Goal: Ask a question: Seek information or help from site administrators or community

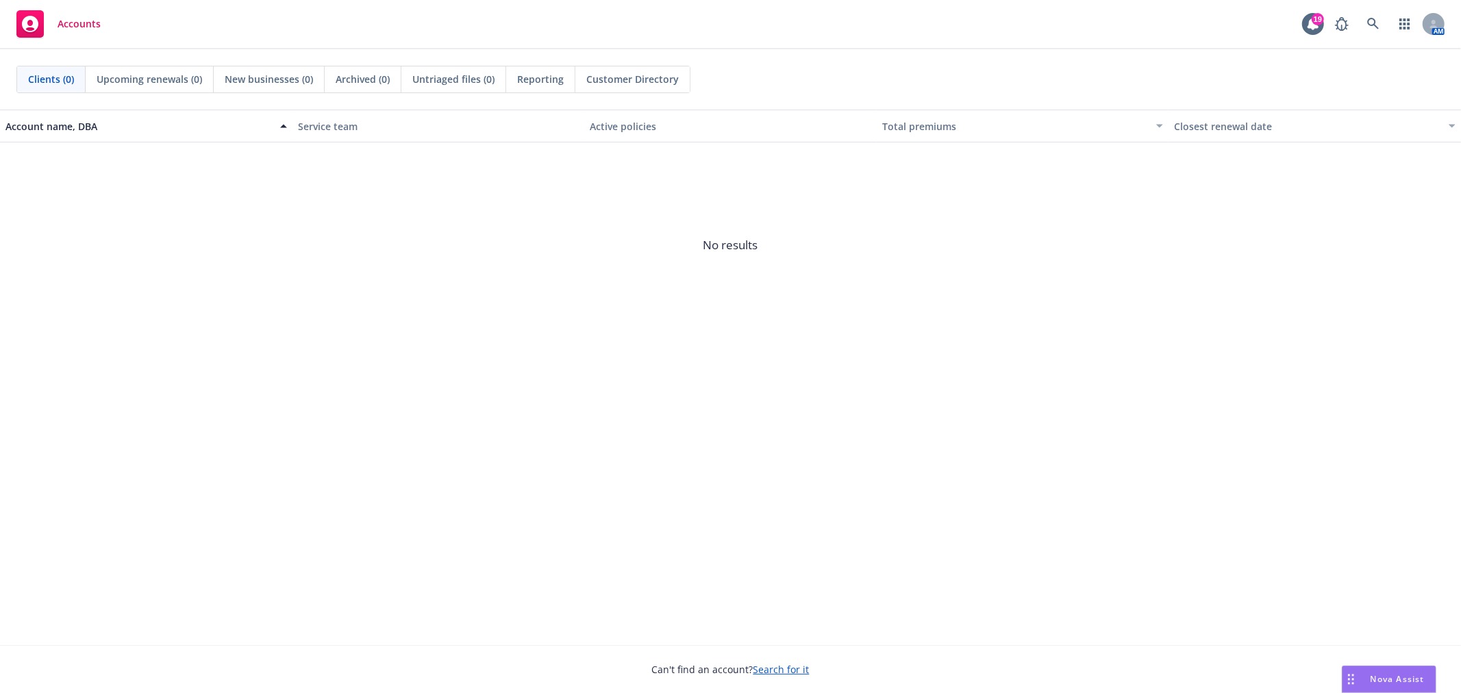
click at [1374, 679] on span "Nova Assist" at bounding box center [1397, 679] width 54 height 12
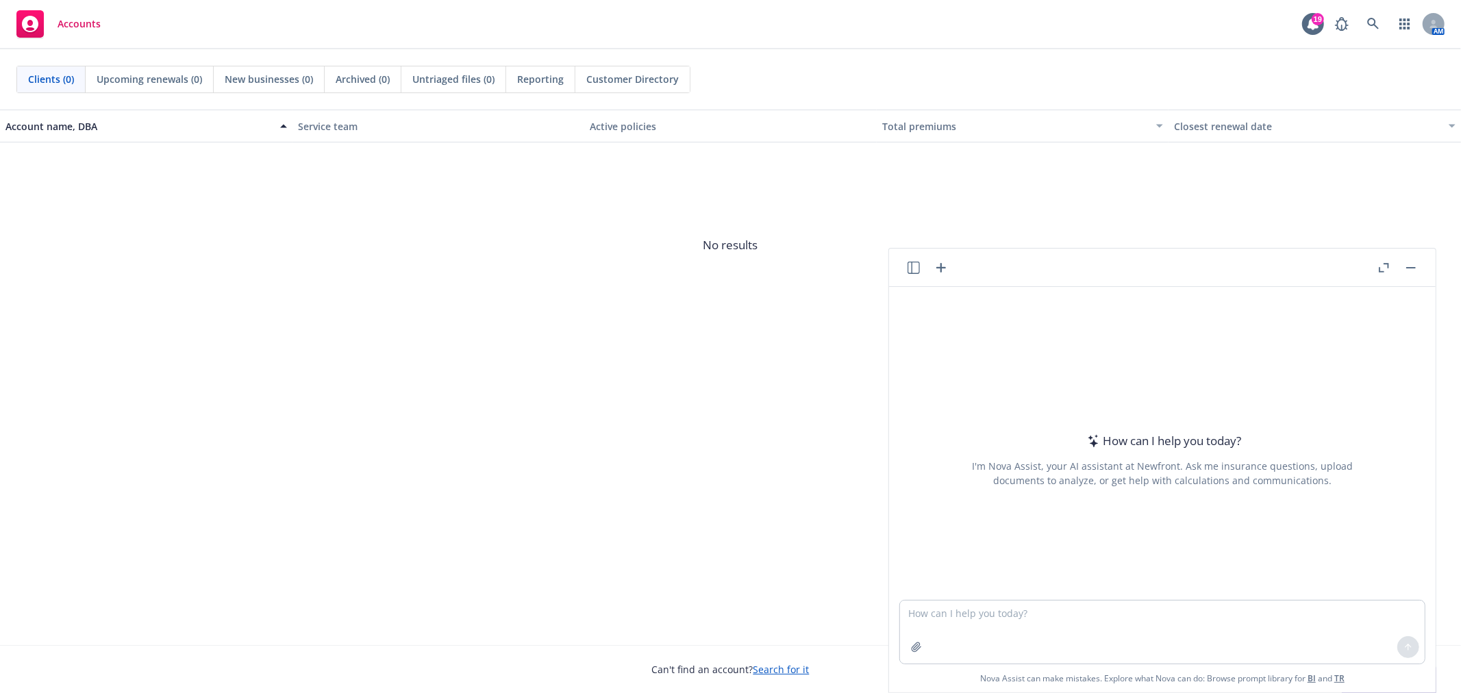
click at [1382, 268] on icon "button" at bounding box center [1383, 268] width 10 height 10
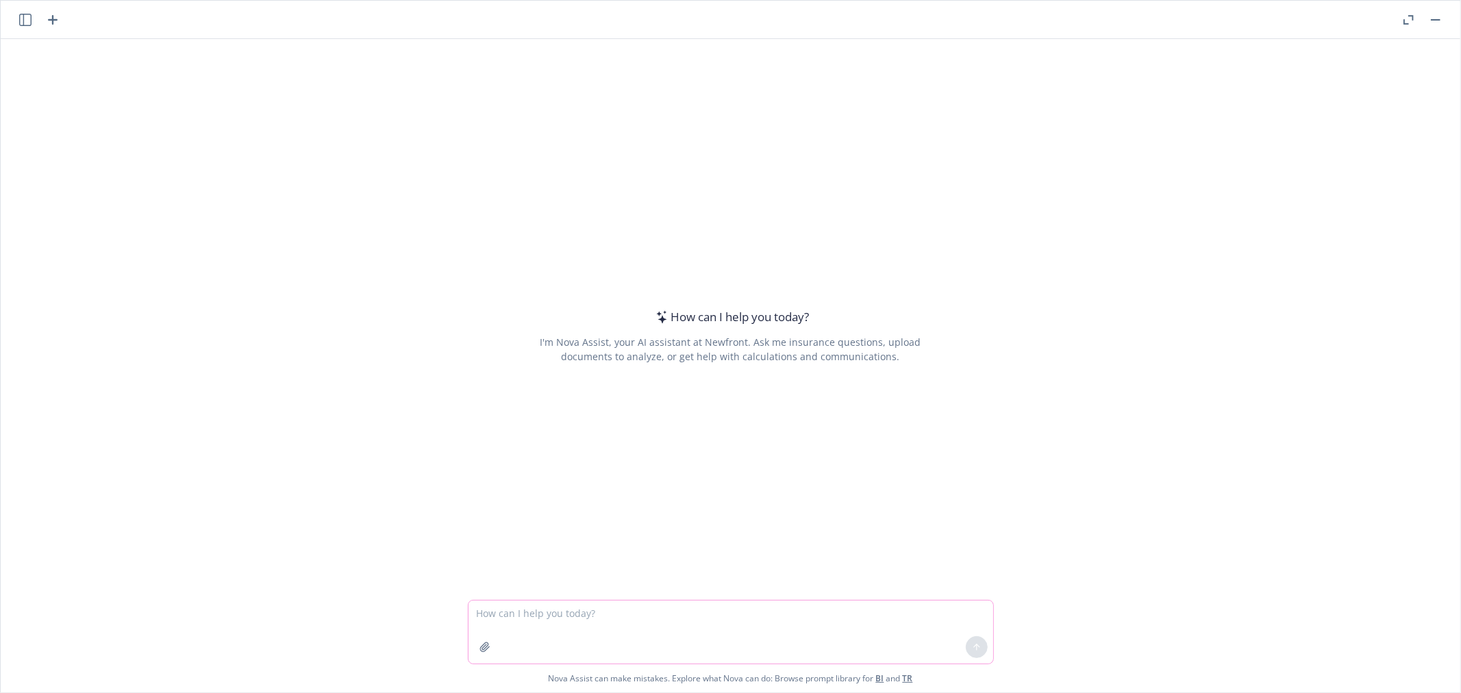
click at [718, 635] on textarea at bounding box center [730, 632] width 525 height 63
click at [480, 644] on icon "button" at bounding box center [484, 646] width 9 height 9
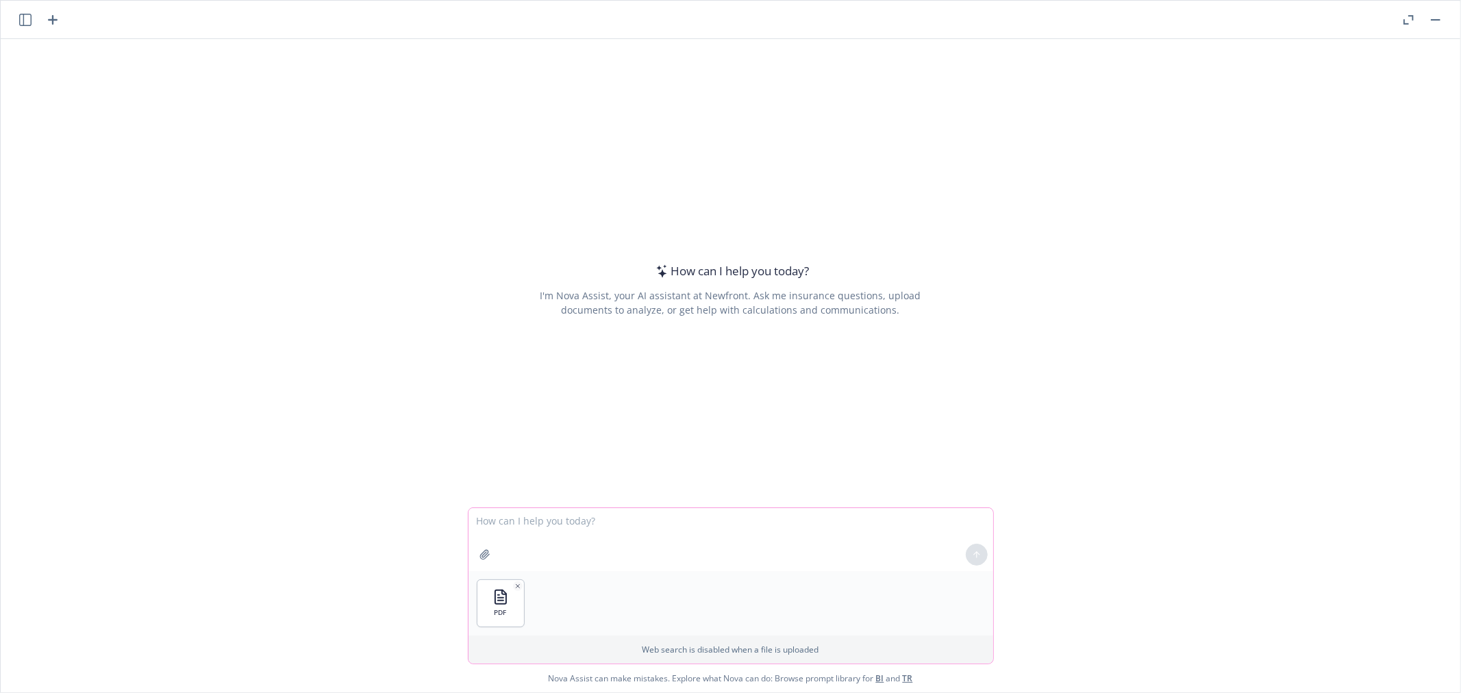
click at [543, 518] on textarea at bounding box center [730, 539] width 525 height 63
click at [812, 514] on textarea "Search this document and tell me if there's any mention about" at bounding box center [730, 539] width 525 height 64
type textarea "Search this document and tell me if there's any mention about rehires"
click at [966, 553] on button at bounding box center [977, 555] width 22 height 22
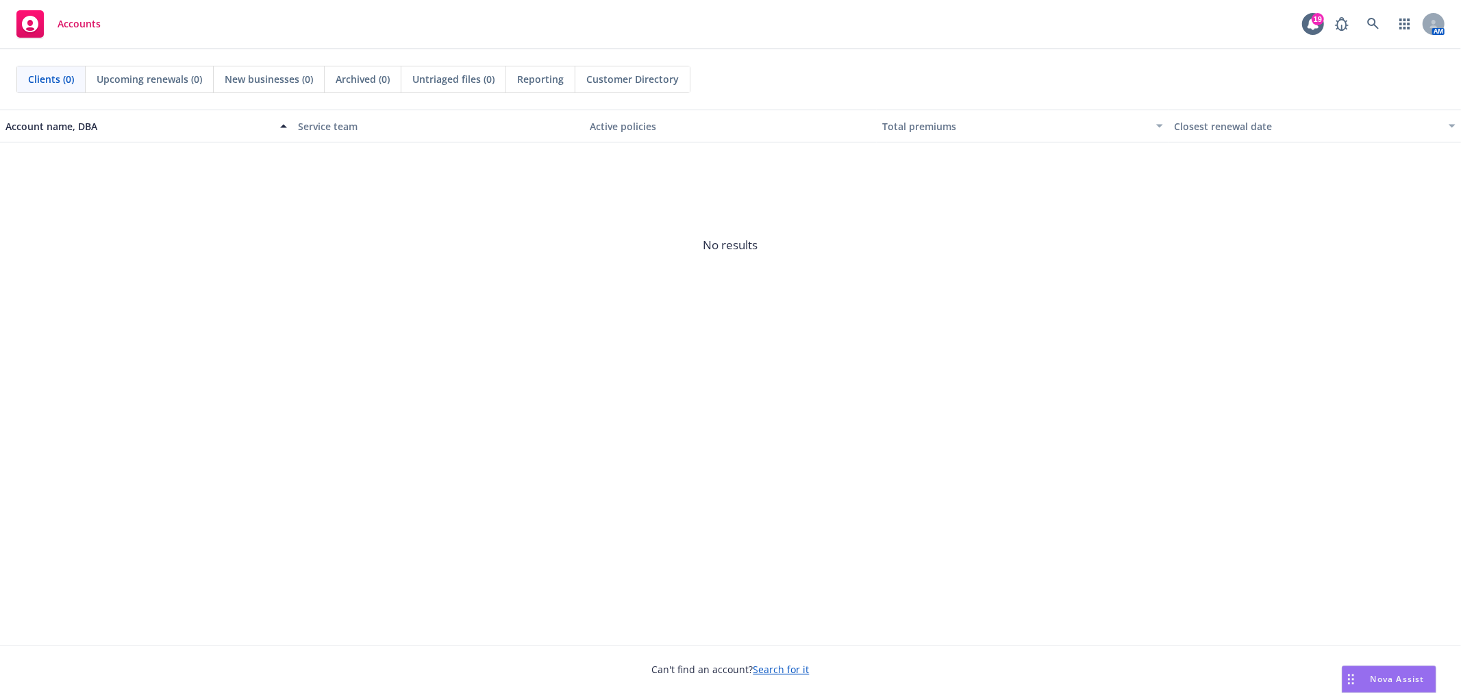
click at [1421, 674] on span "Nova Assist" at bounding box center [1397, 679] width 54 height 12
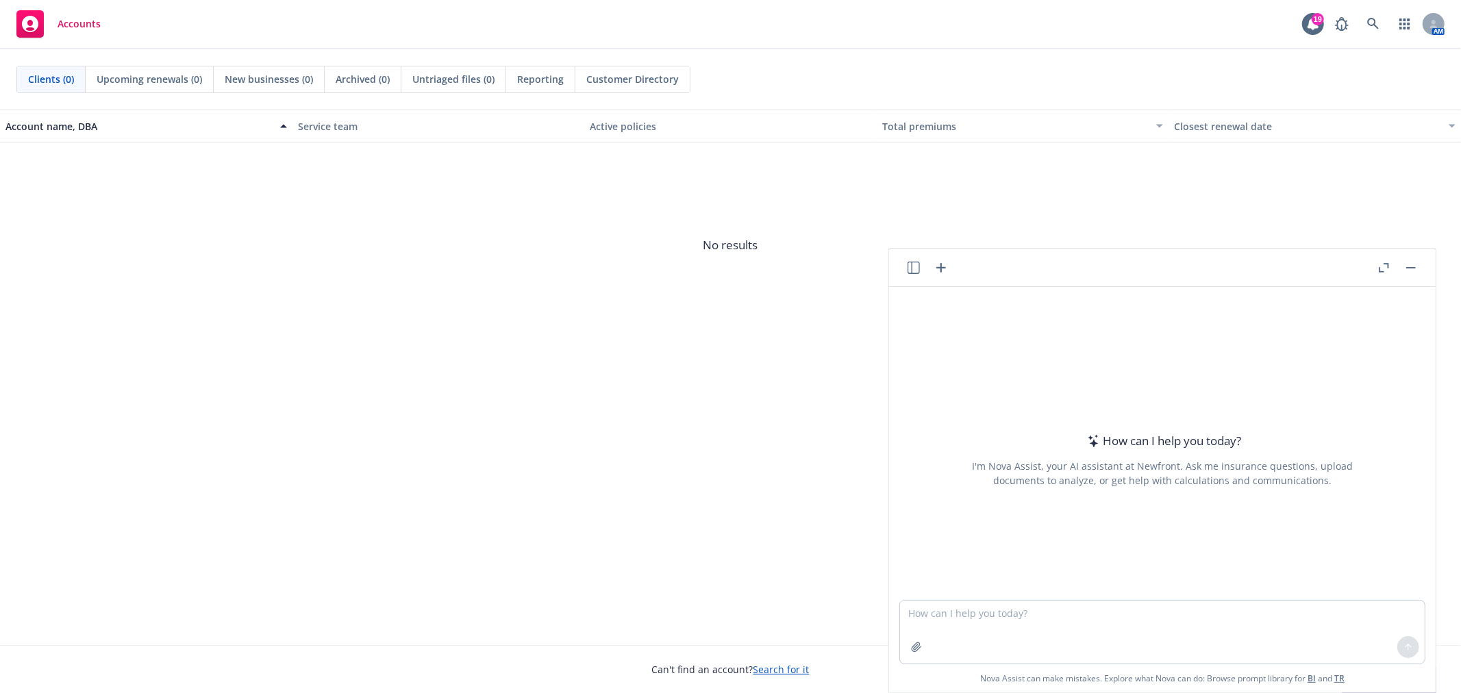
click at [1387, 268] on icon "button" at bounding box center [1383, 268] width 10 height 10
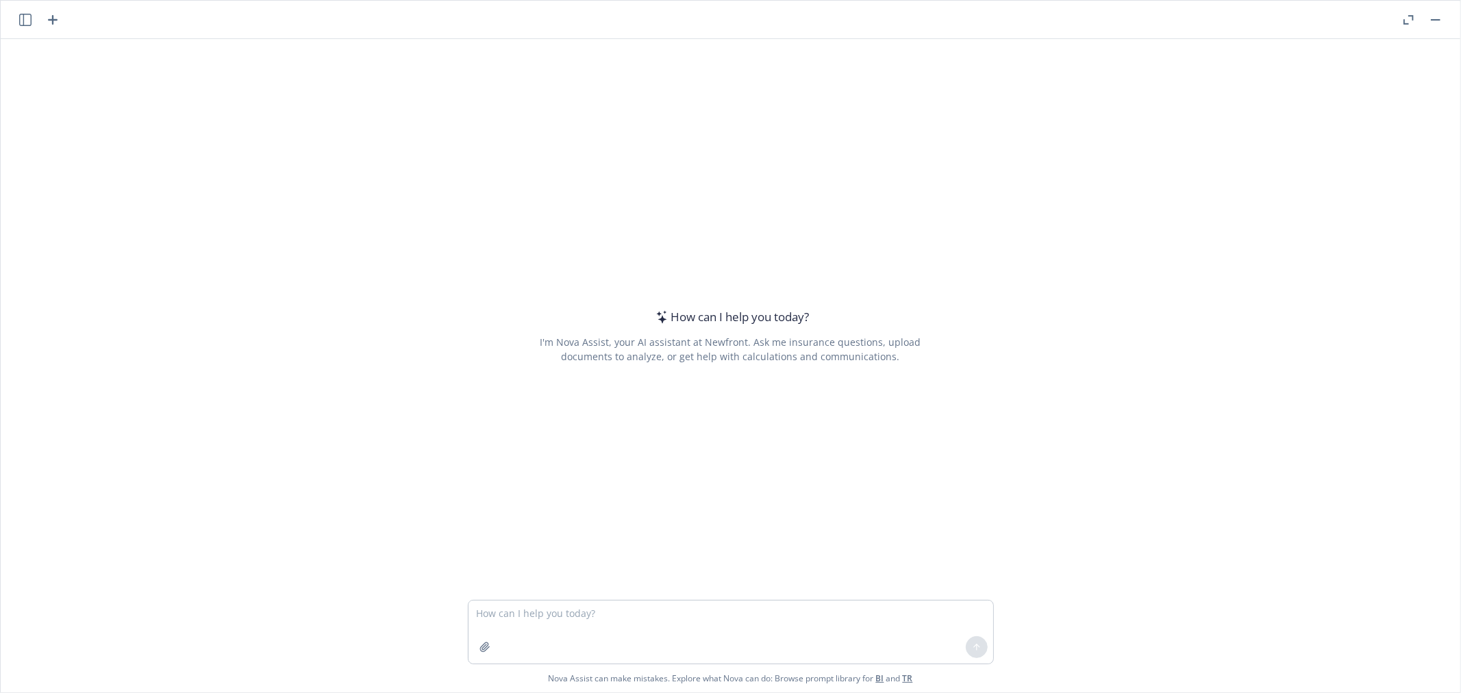
click at [19, 22] on icon "button" at bounding box center [25, 20] width 12 height 12
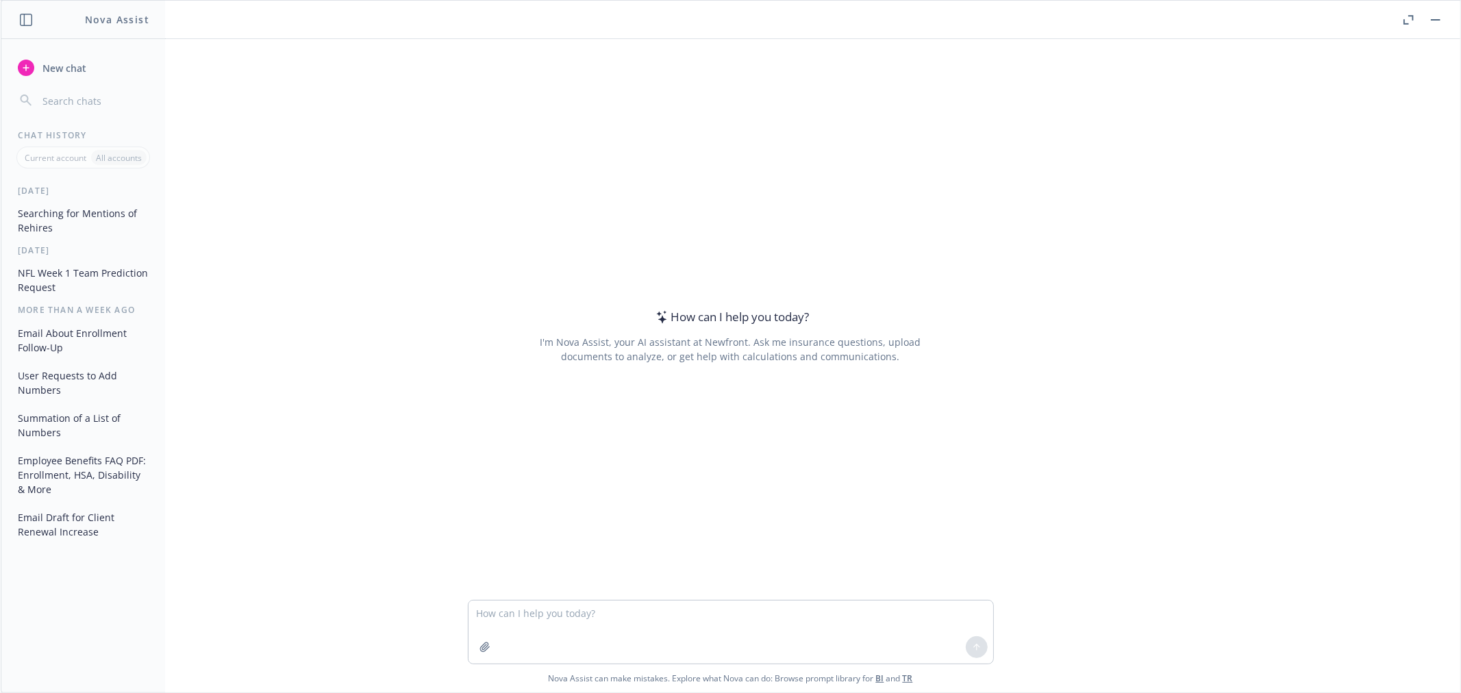
click at [91, 214] on button "Searching for Mentions of Rehires" at bounding box center [83, 220] width 142 height 37
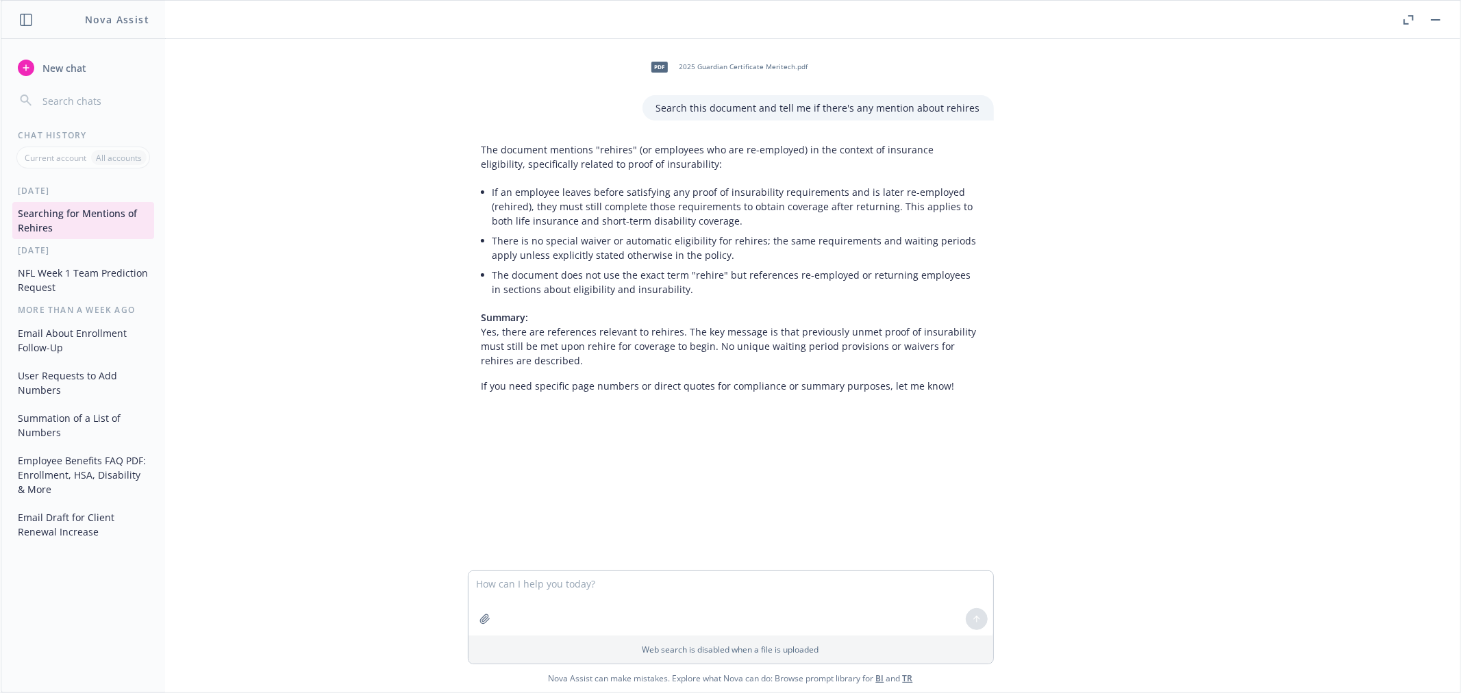
click at [833, 582] on textarea at bounding box center [730, 603] width 525 height 64
type textarea "What about necessary disclosure information?"
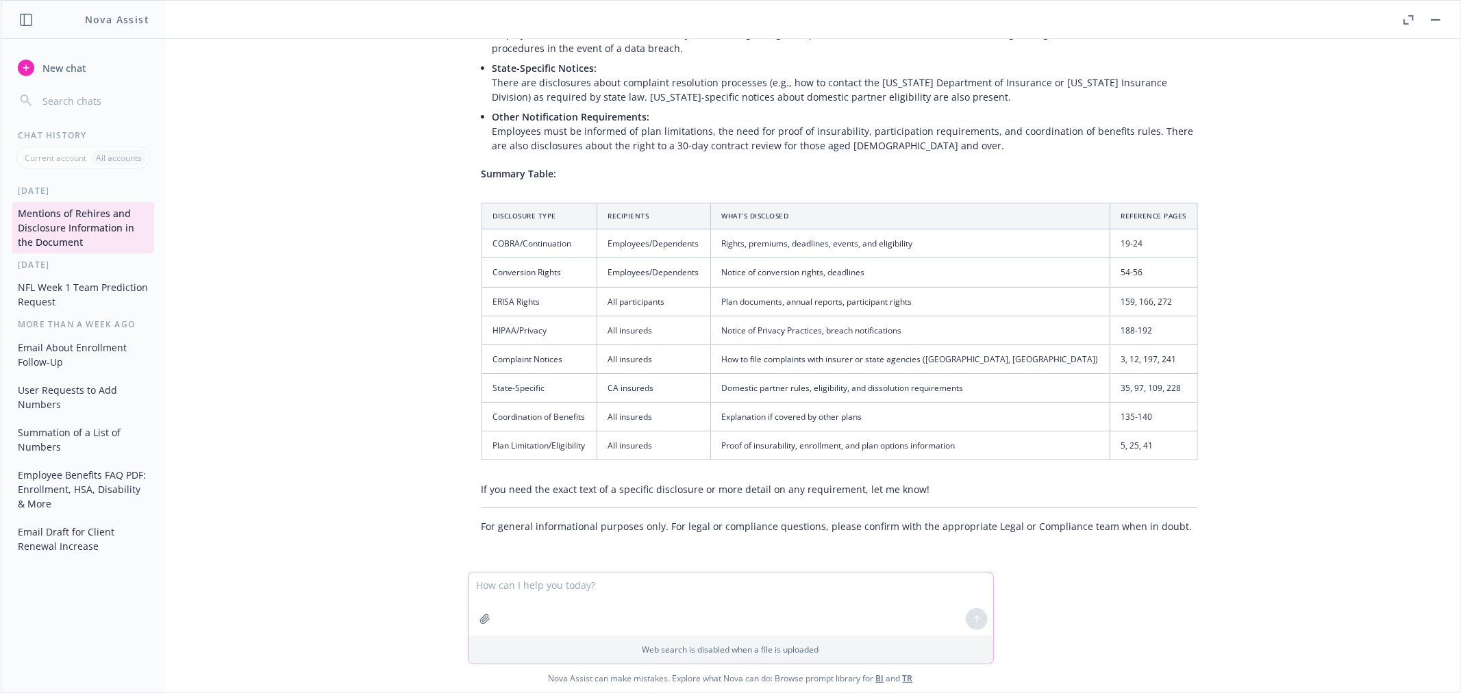
scroll to position [667, 0]
click at [779, 582] on textarea at bounding box center [730, 603] width 525 height 63
type textarea "What about wash rules"
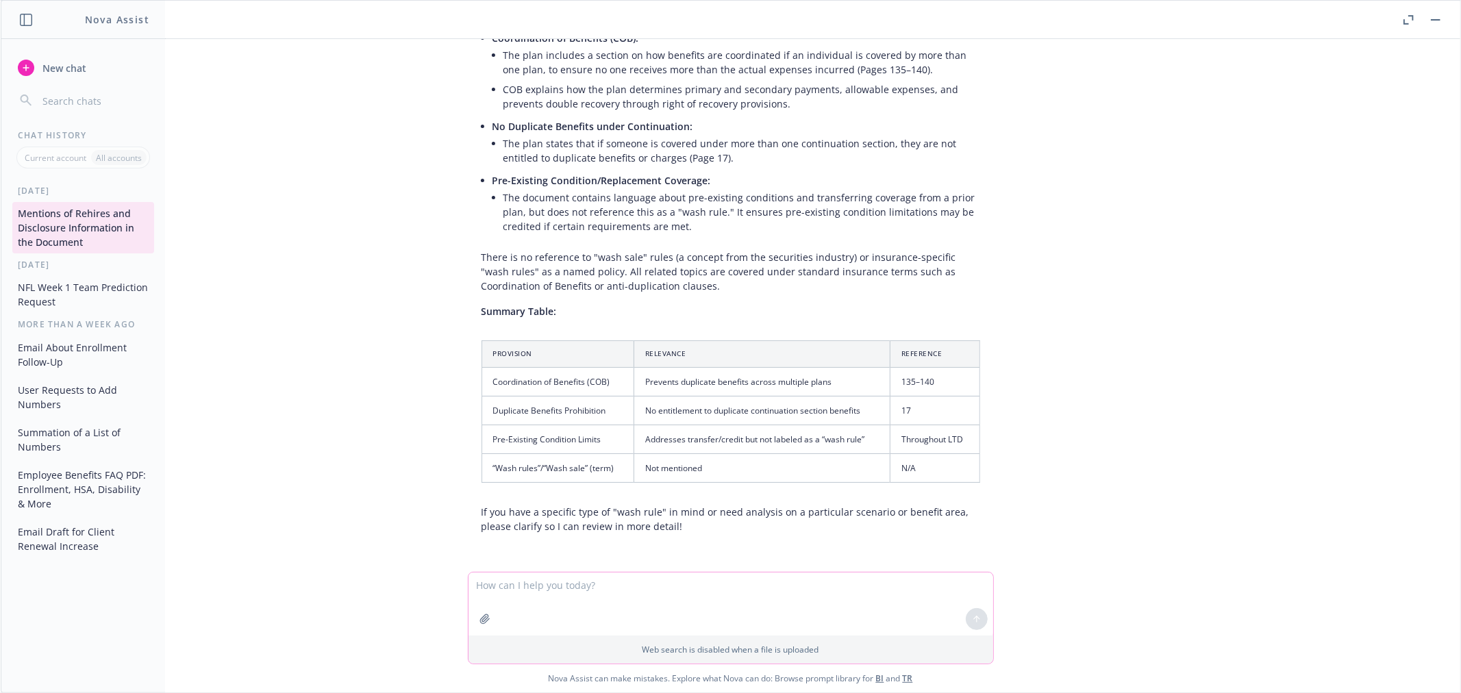
scroll to position [1296, 0]
